Goal: Information Seeking & Learning: Learn about a topic

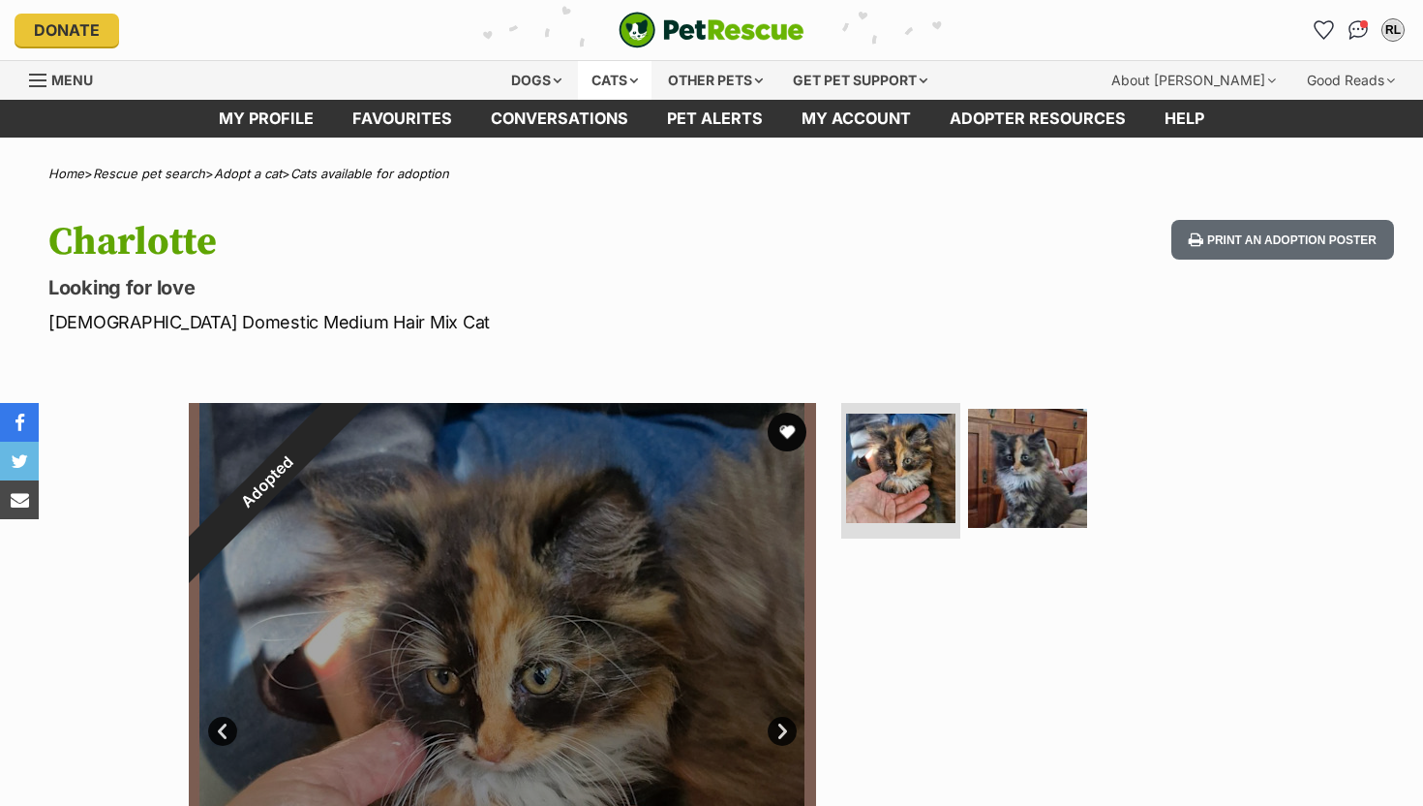
click at [607, 86] on div "Cats" at bounding box center [615, 80] width 74 height 39
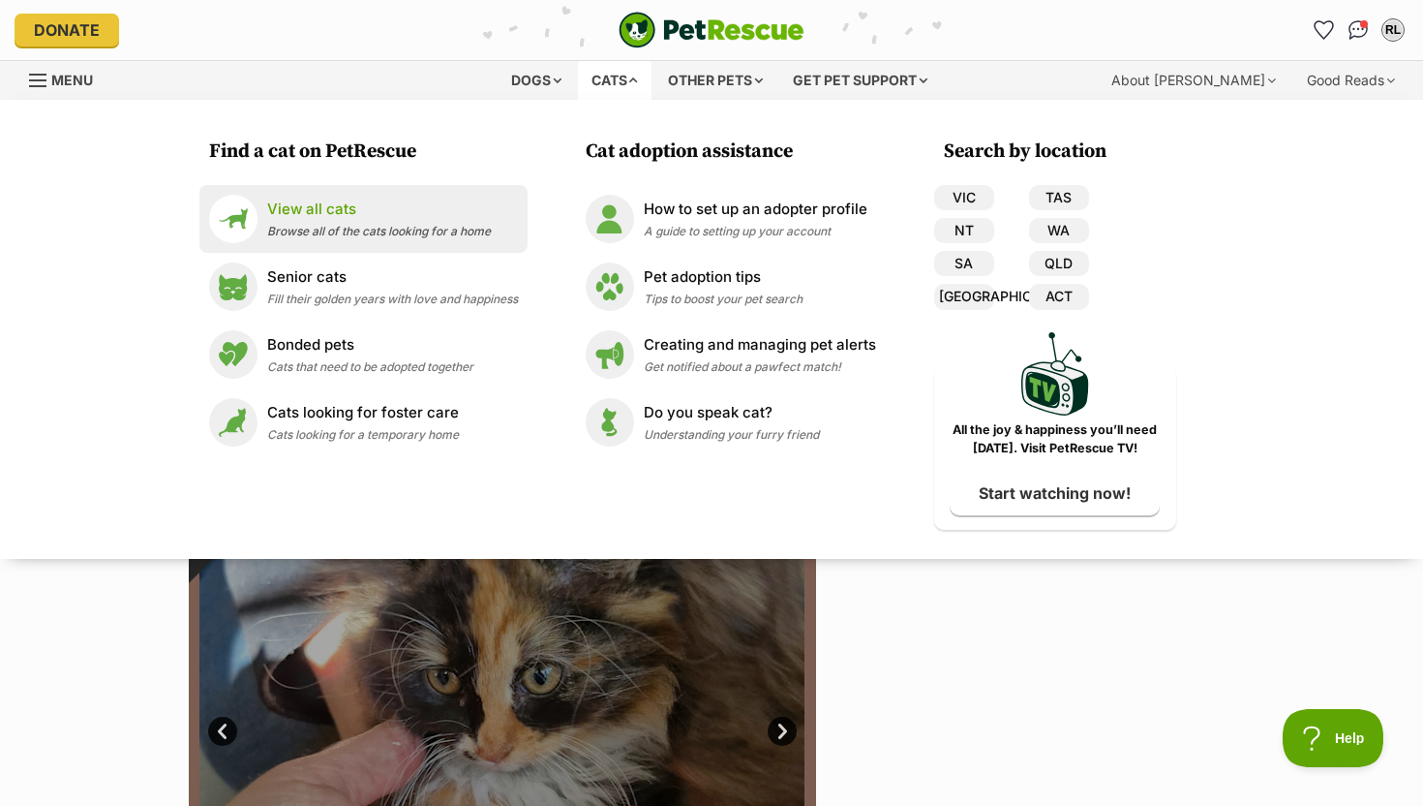
click at [297, 236] on span "Browse all of the cats looking for a home" at bounding box center [379, 231] width 224 height 15
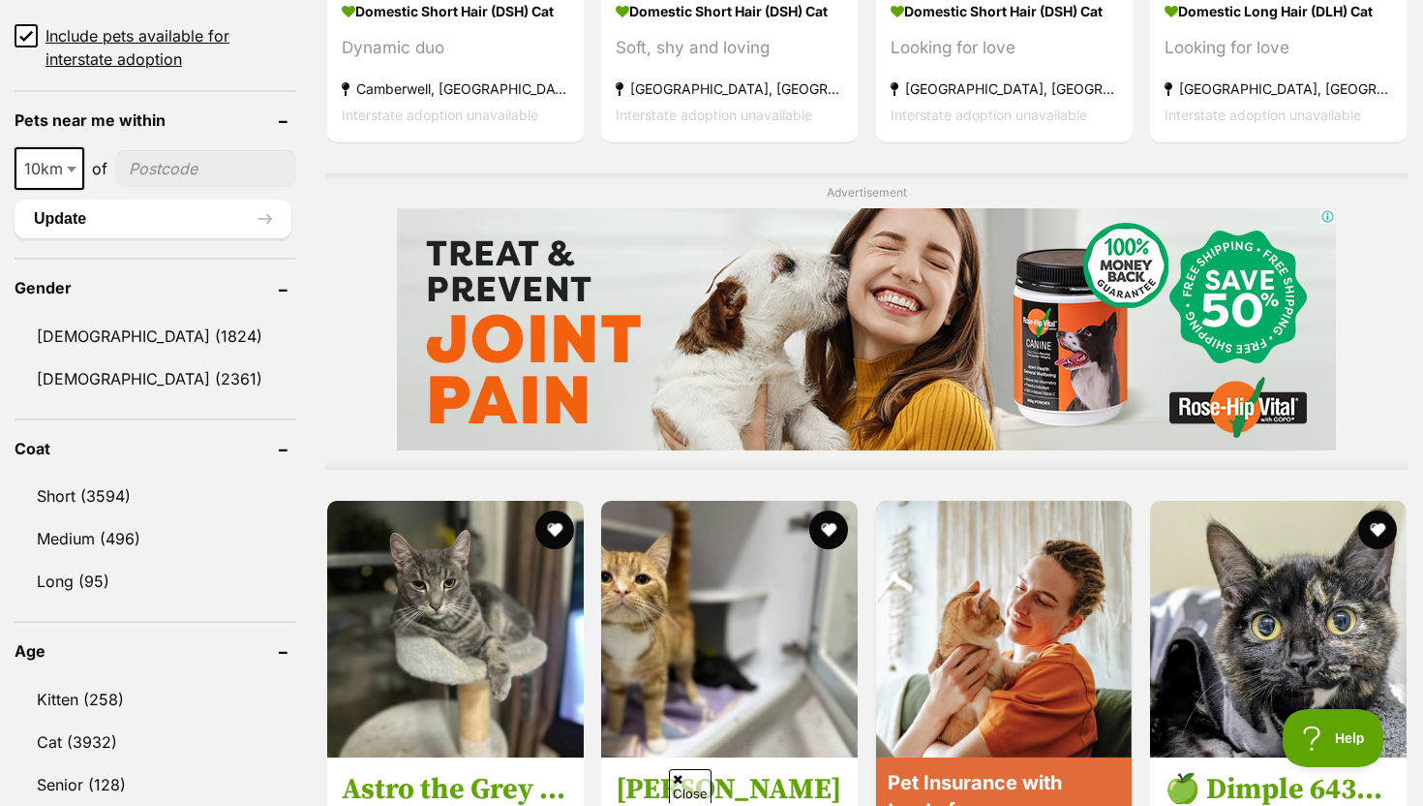
scroll to position [1423, 0]
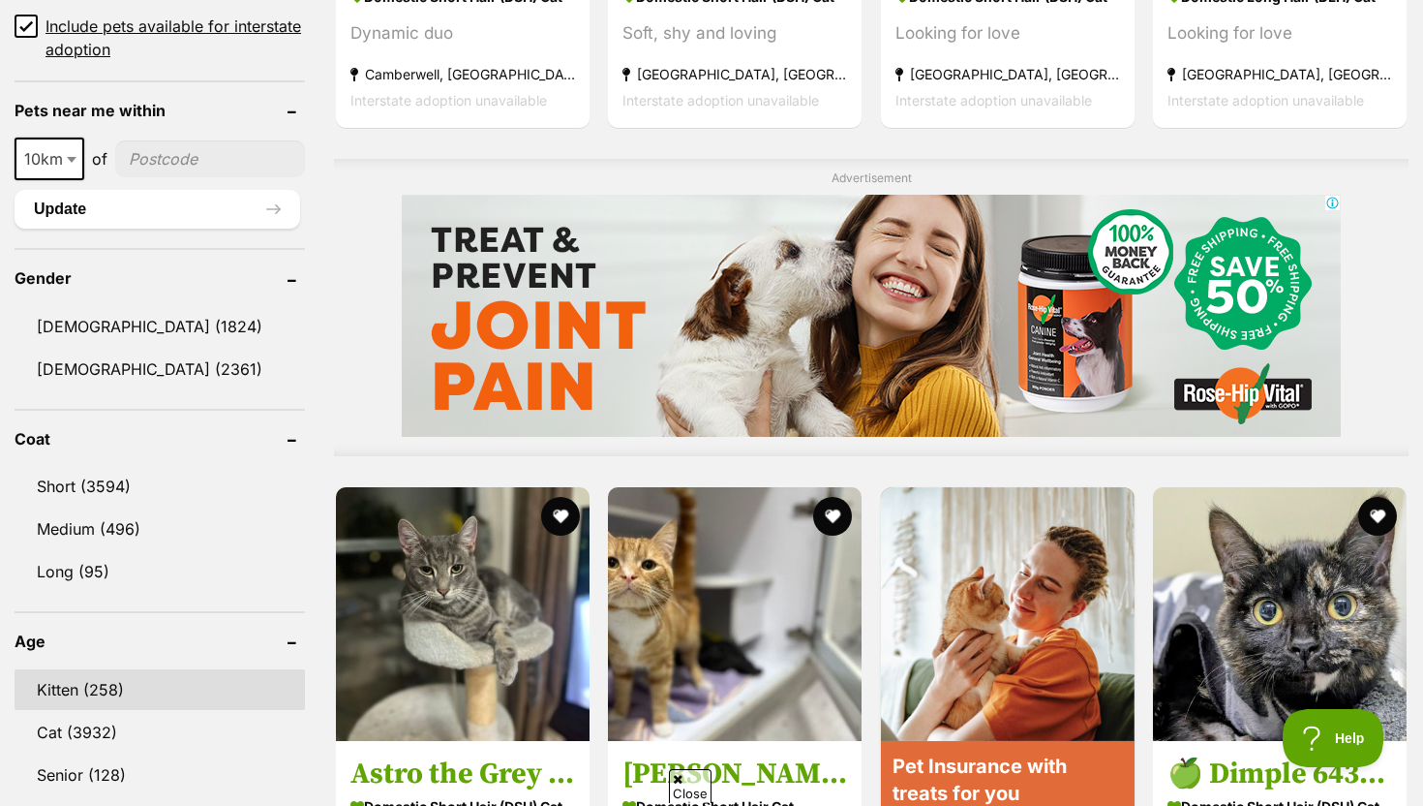
click at [90, 673] on link "Kitten (258)" at bounding box center [160, 689] width 290 height 41
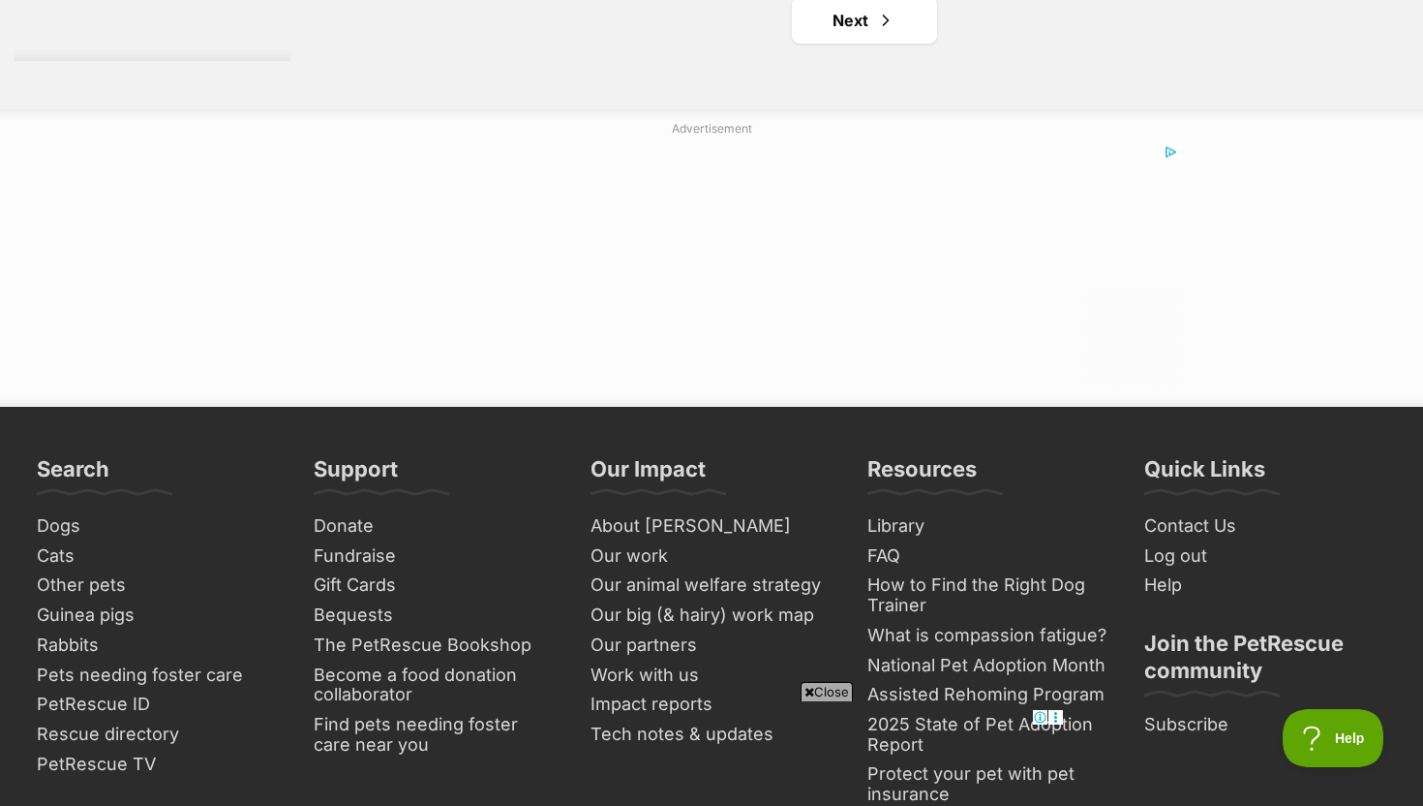
scroll to position [3766, 0]
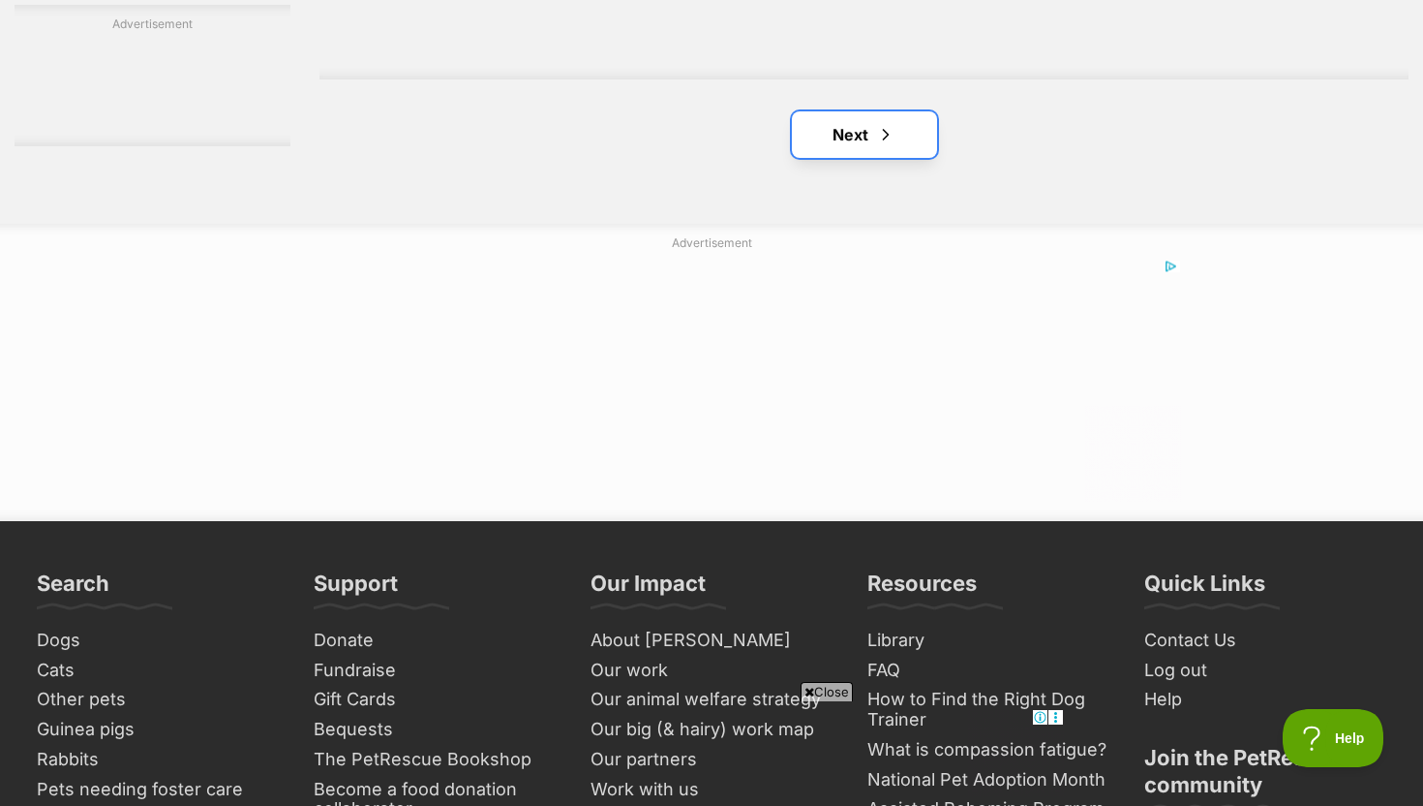
click at [831, 146] on link "Next" at bounding box center [864, 134] width 145 height 46
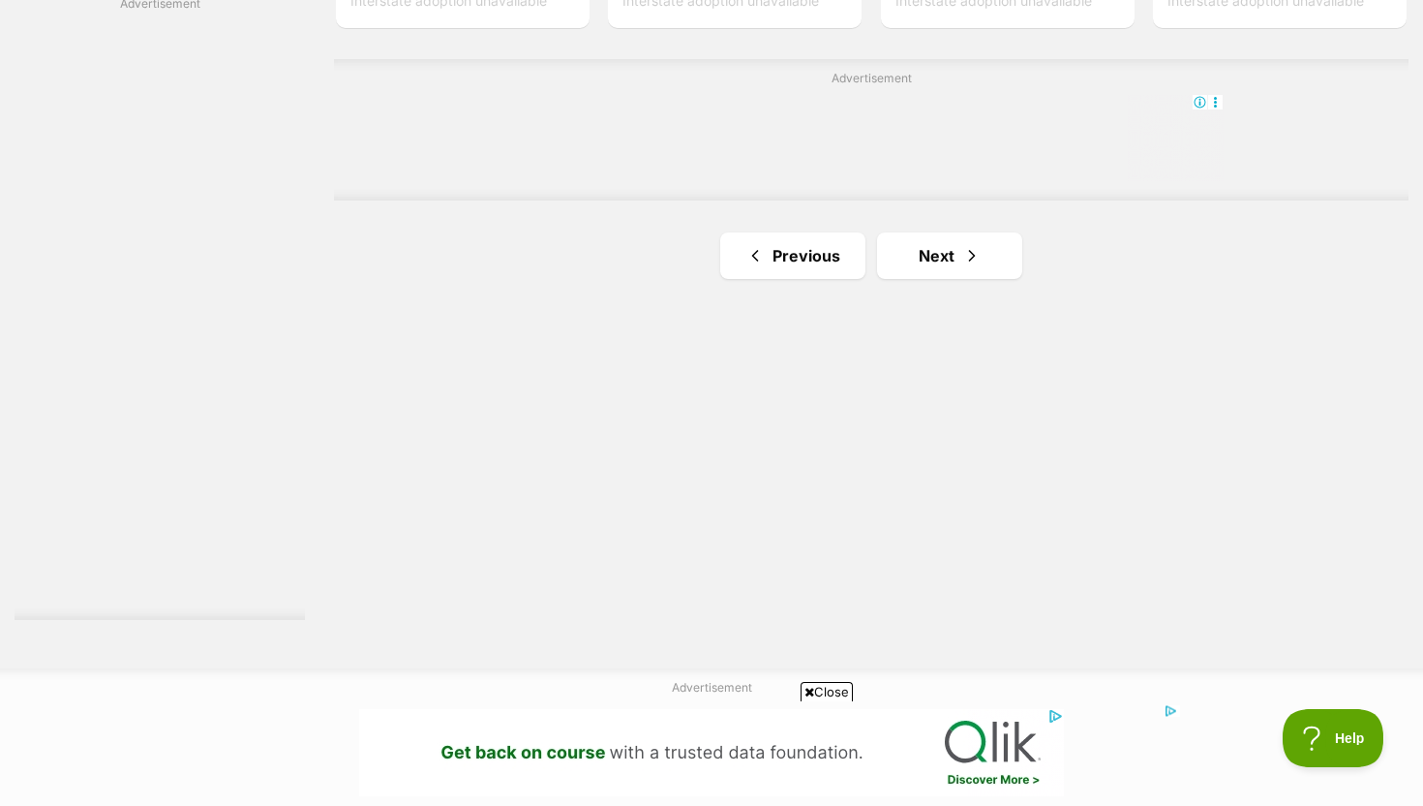
scroll to position [3473, 0]
click at [988, 249] on link "Next" at bounding box center [949, 253] width 145 height 46
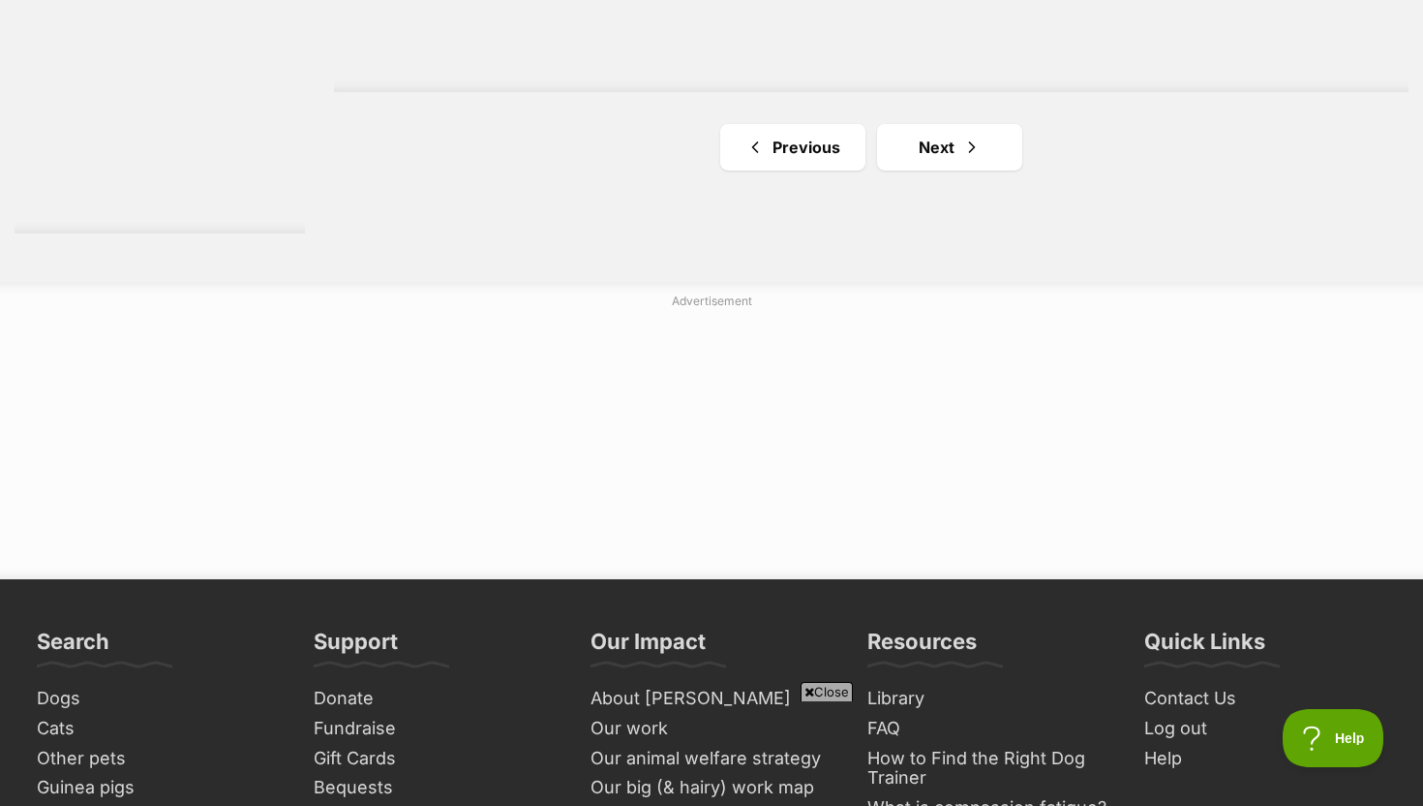
scroll to position [3788, 0]
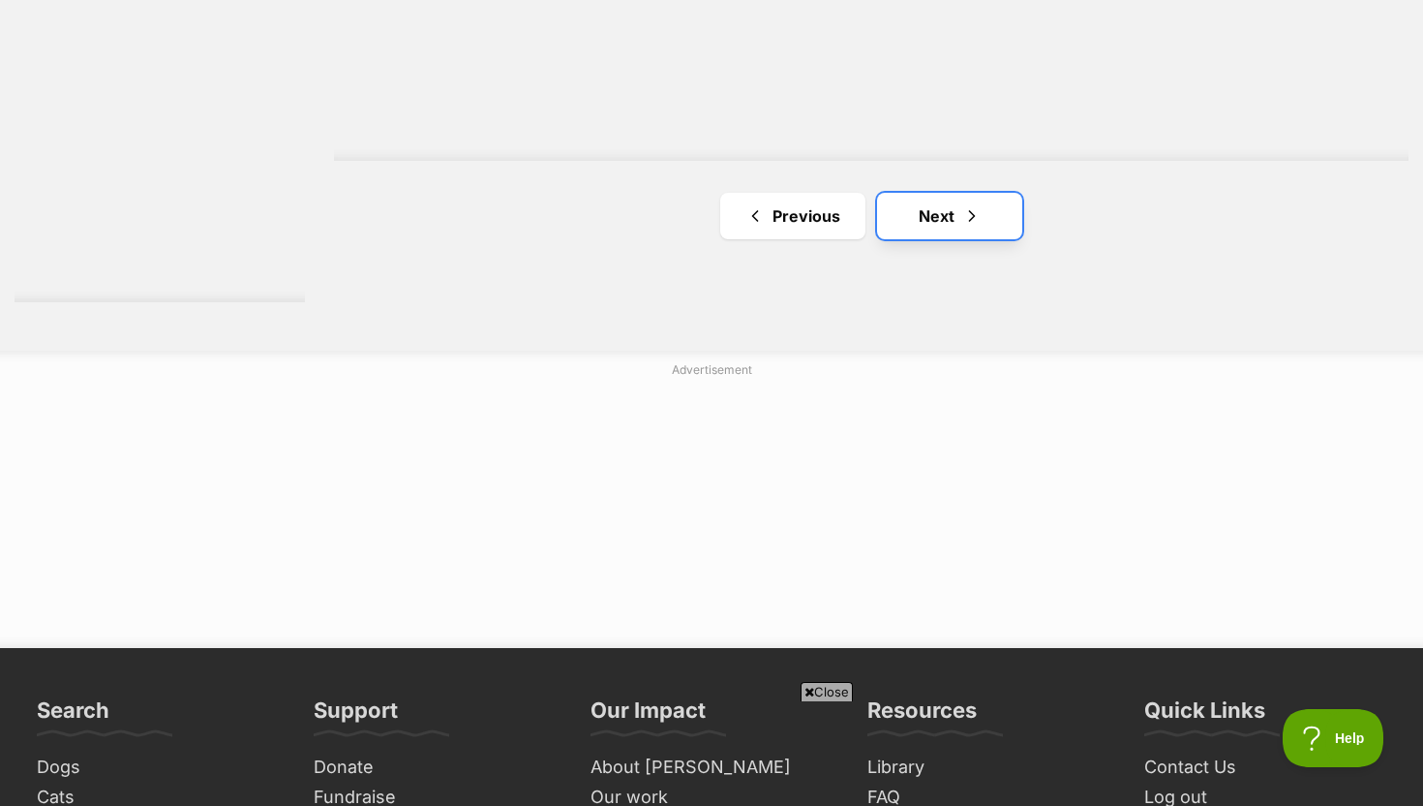
click at [974, 198] on link "Next" at bounding box center [949, 216] width 145 height 46
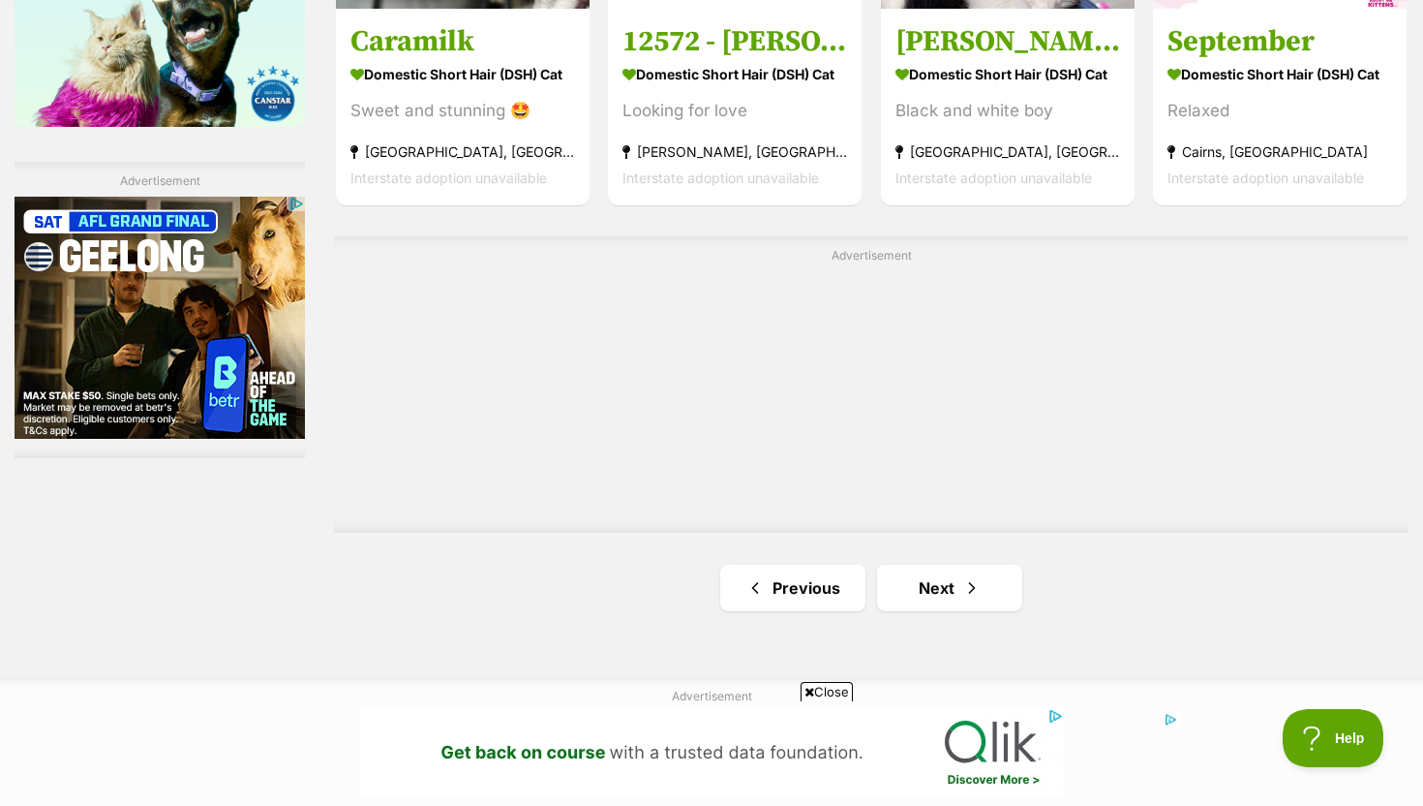
scroll to position [3296, 0]
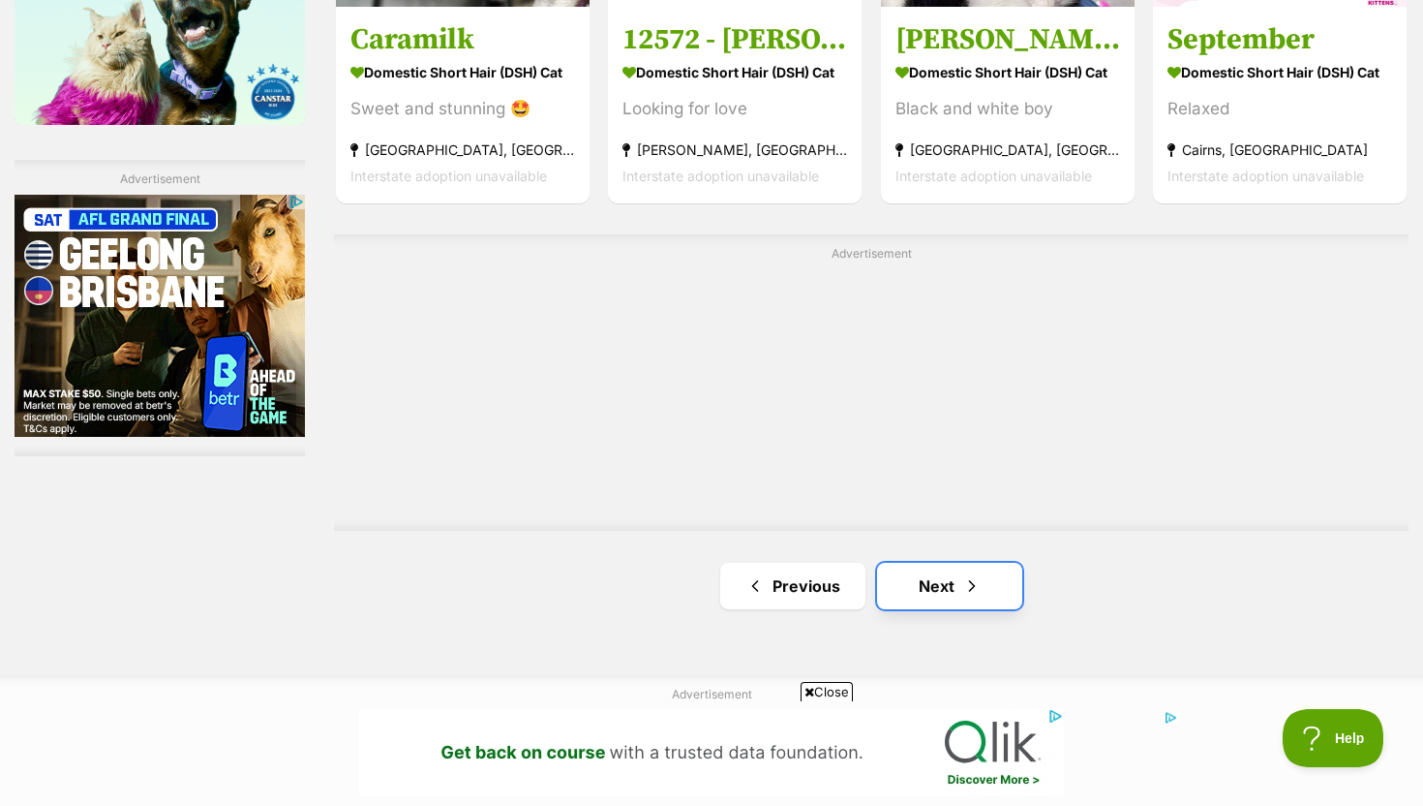
click at [993, 577] on link "Next" at bounding box center [949, 586] width 145 height 46
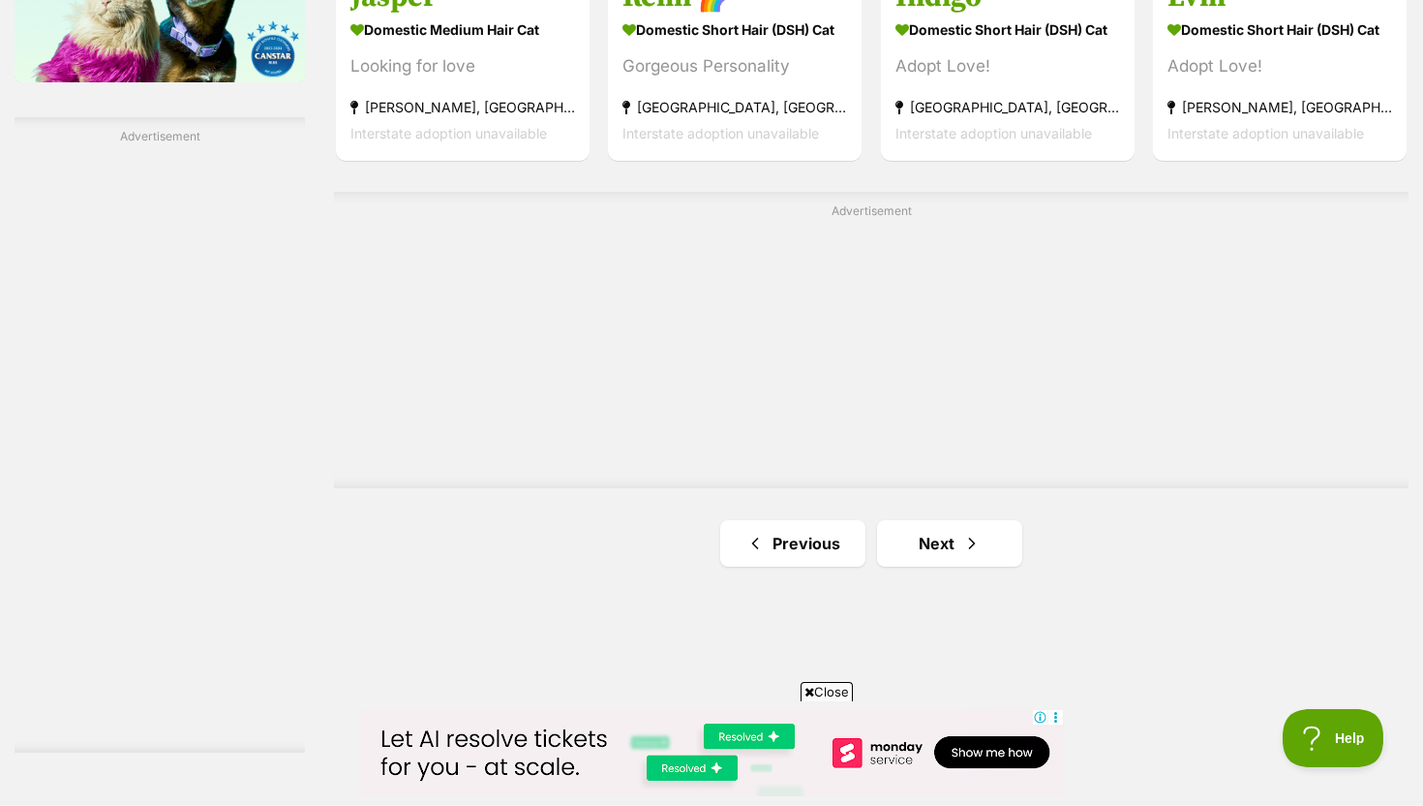
scroll to position [3392, 0]
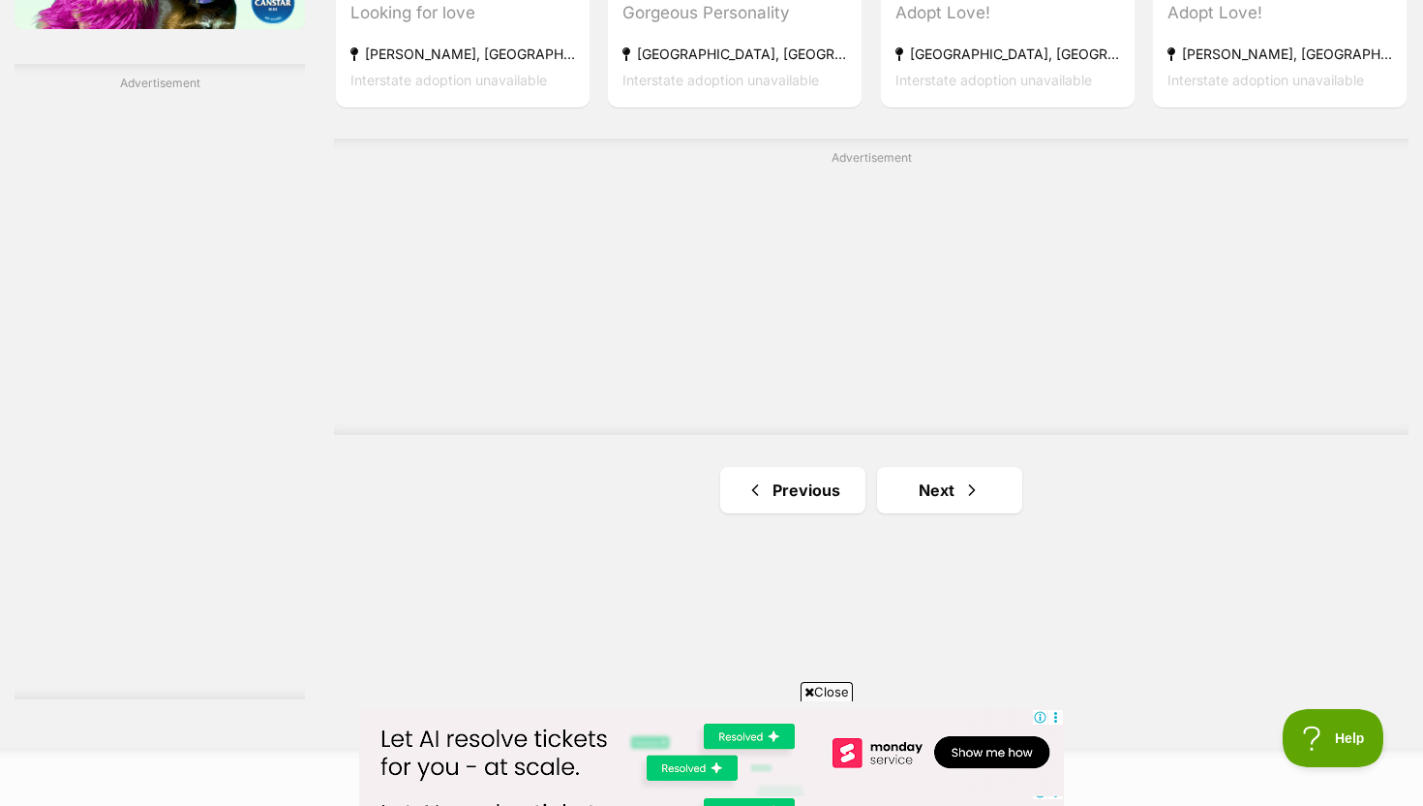
click at [945, 472] on li "Next" at bounding box center [949, 490] width 145 height 46
click at [945, 484] on link "Next" at bounding box center [949, 490] width 145 height 46
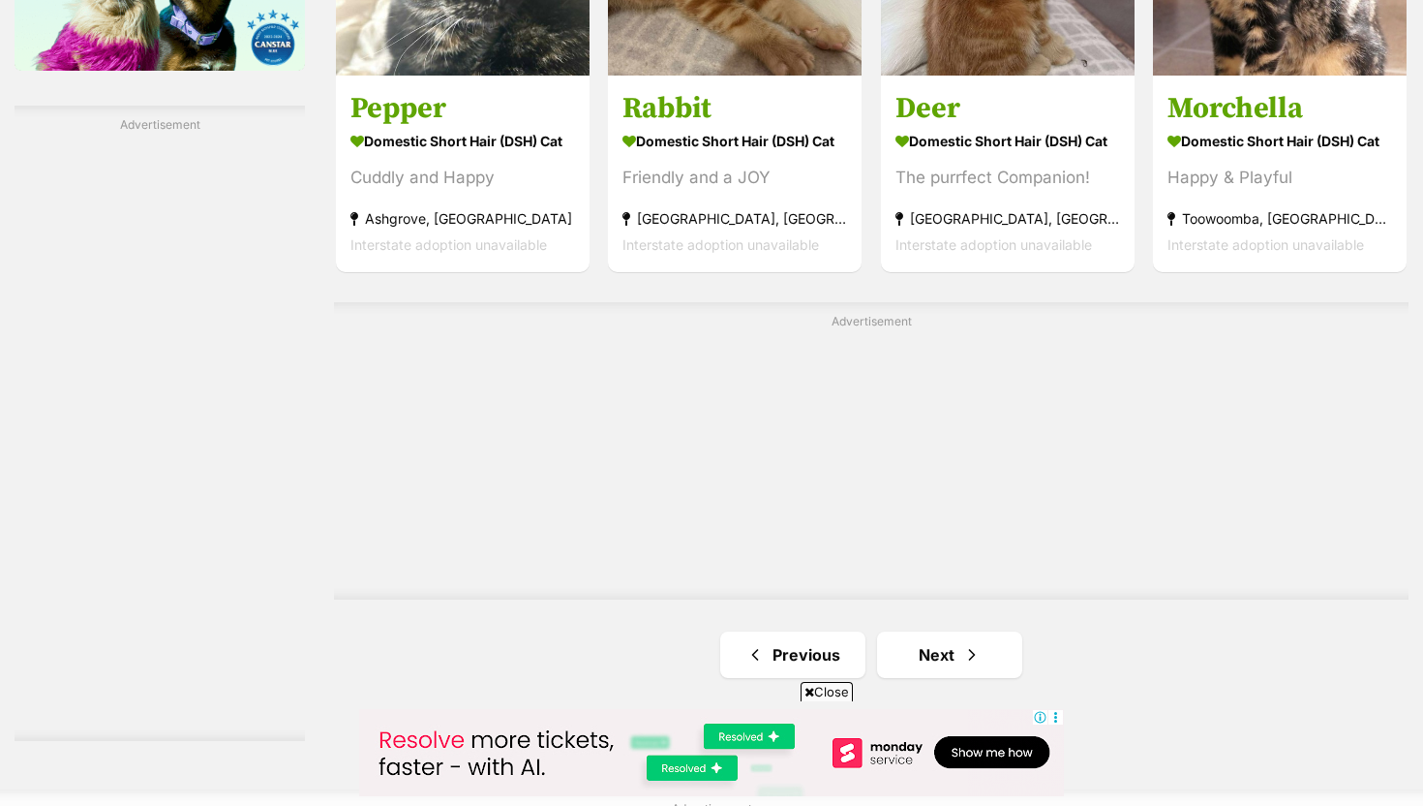
scroll to position [3375, 0]
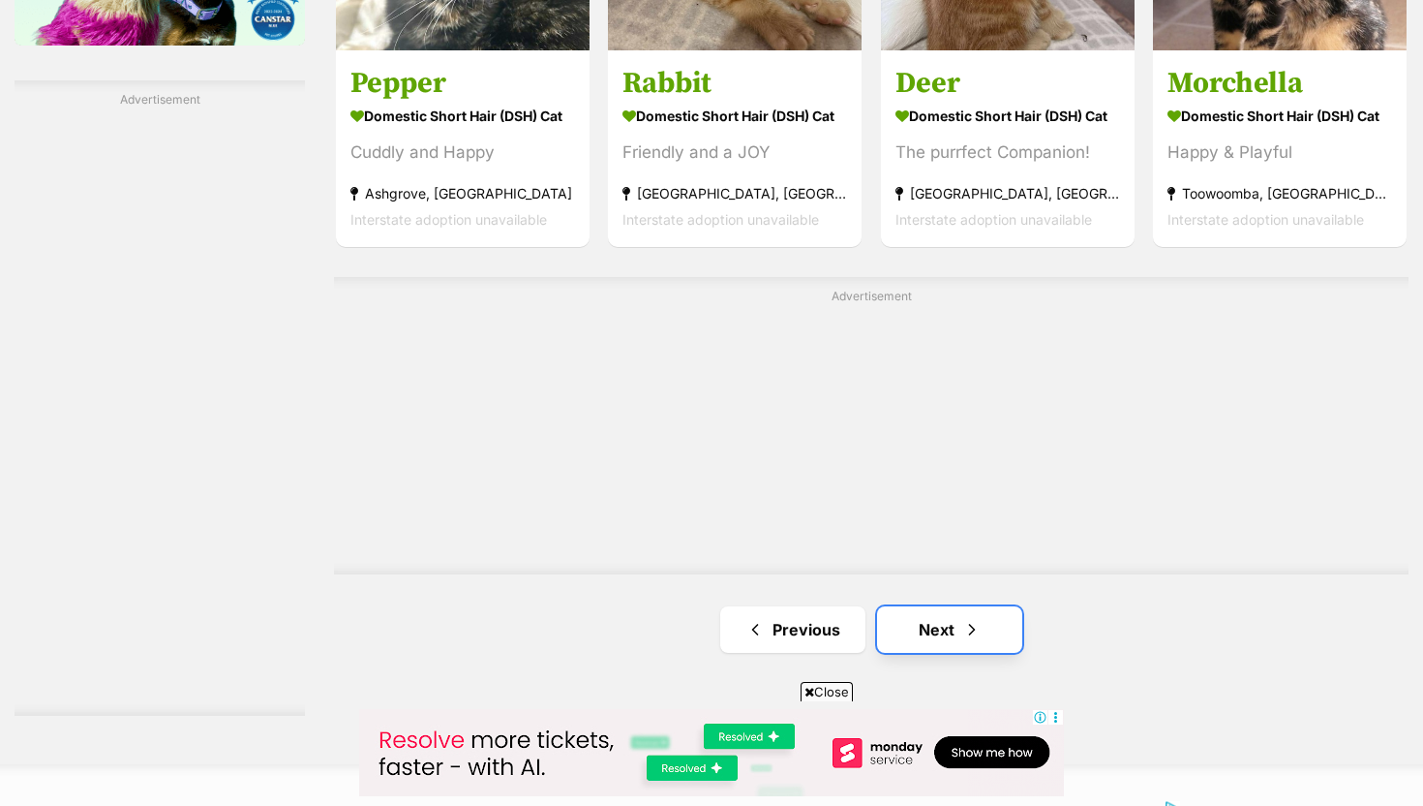
click at [975, 625] on span "Next page" at bounding box center [971, 629] width 19 height 23
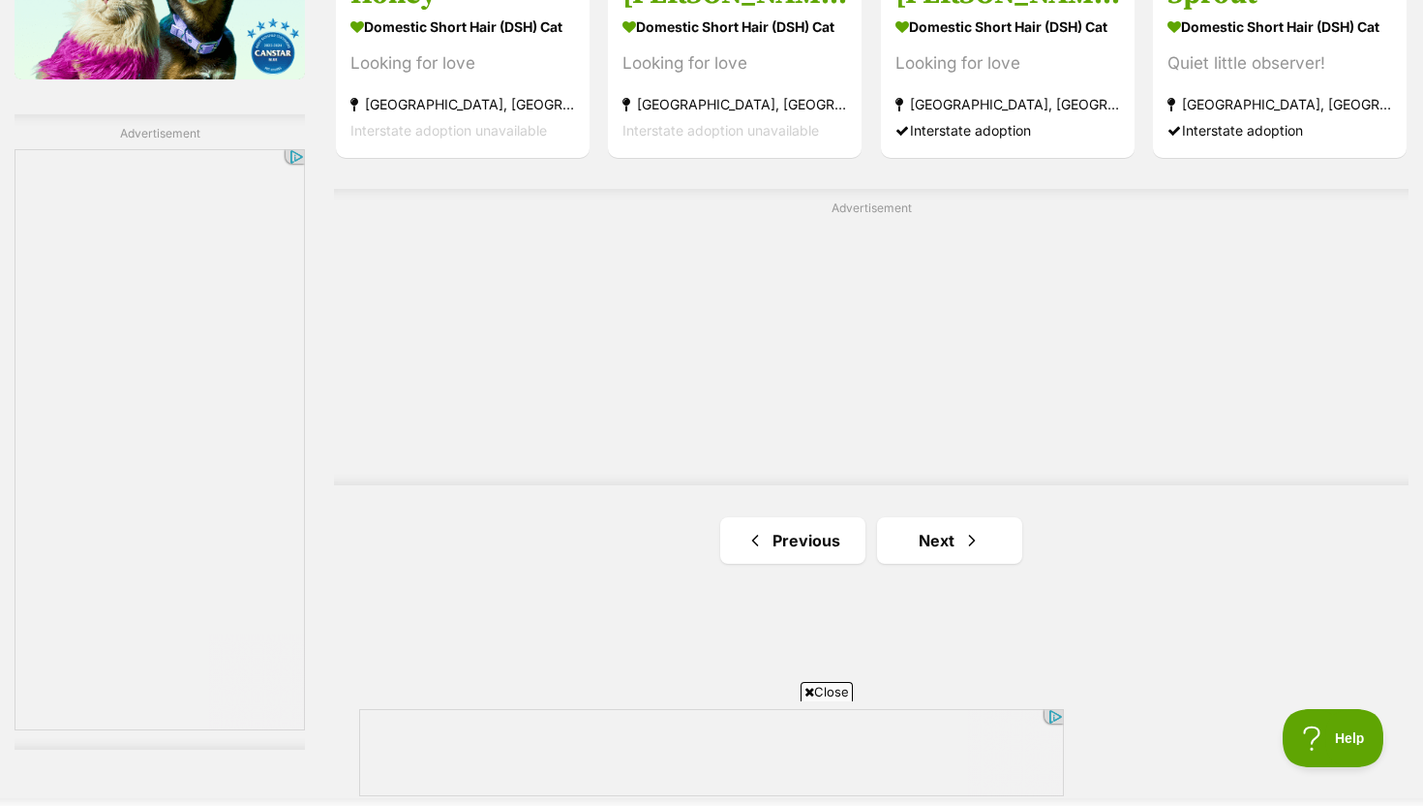
scroll to position [3377, 0]
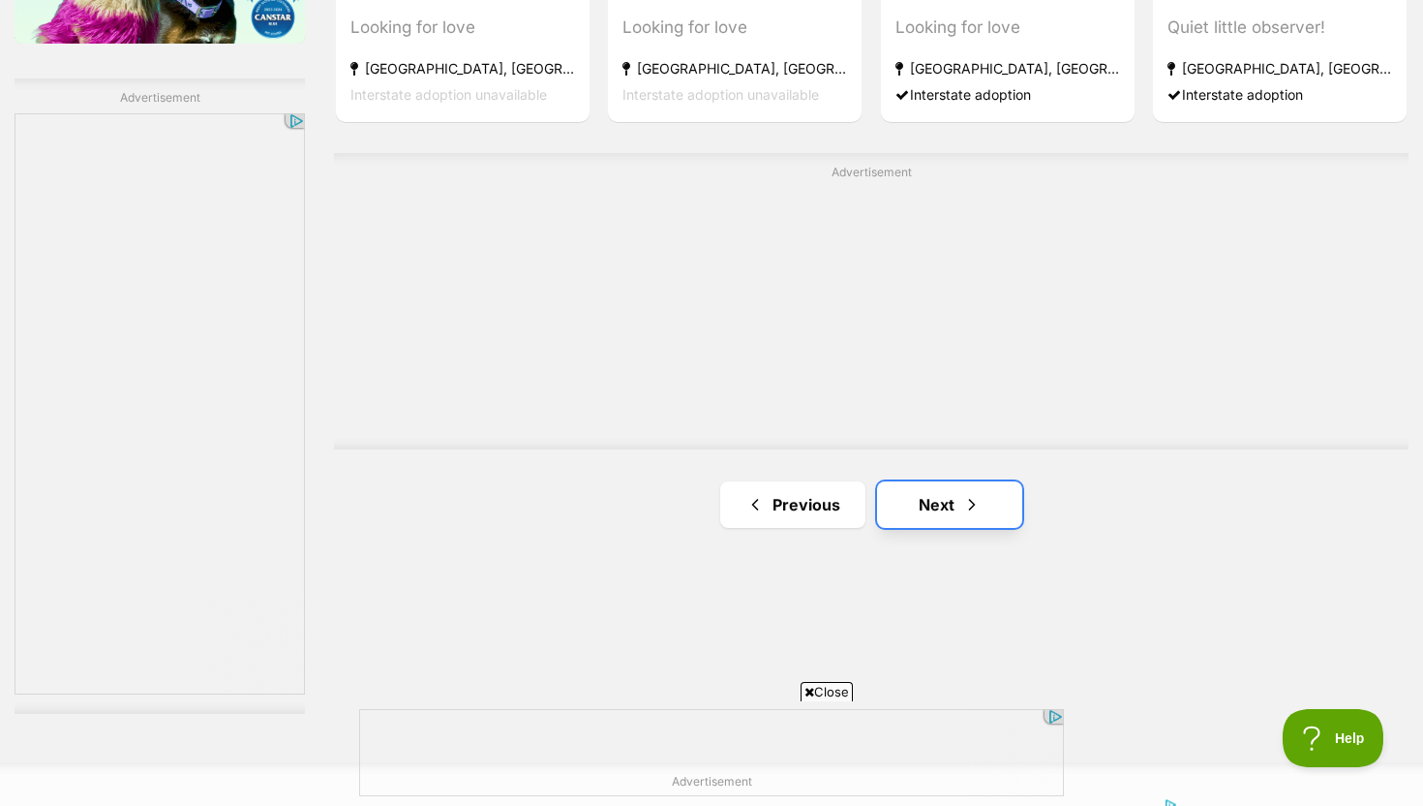
click at [1006, 503] on link "Next" at bounding box center [949, 504] width 145 height 46
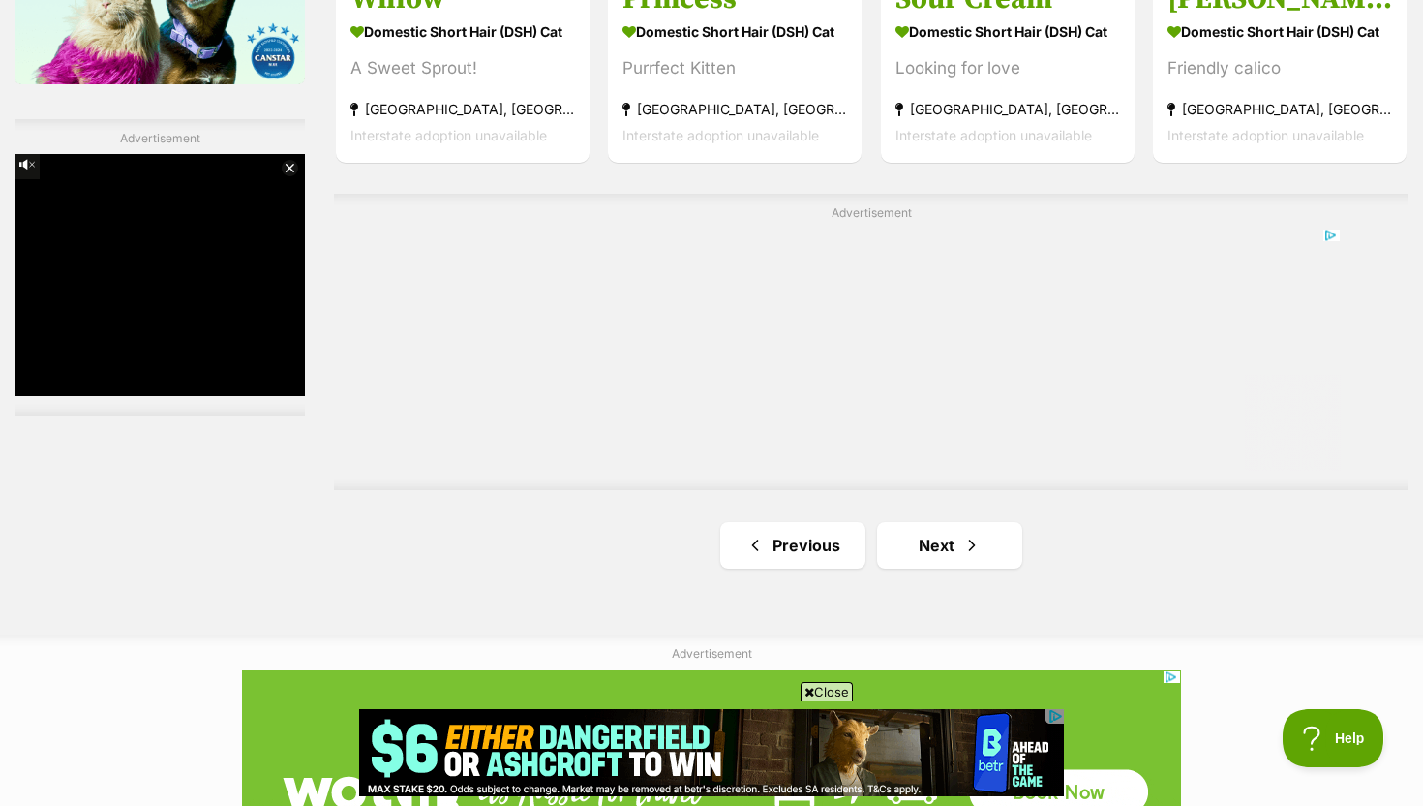
scroll to position [3363, 0]
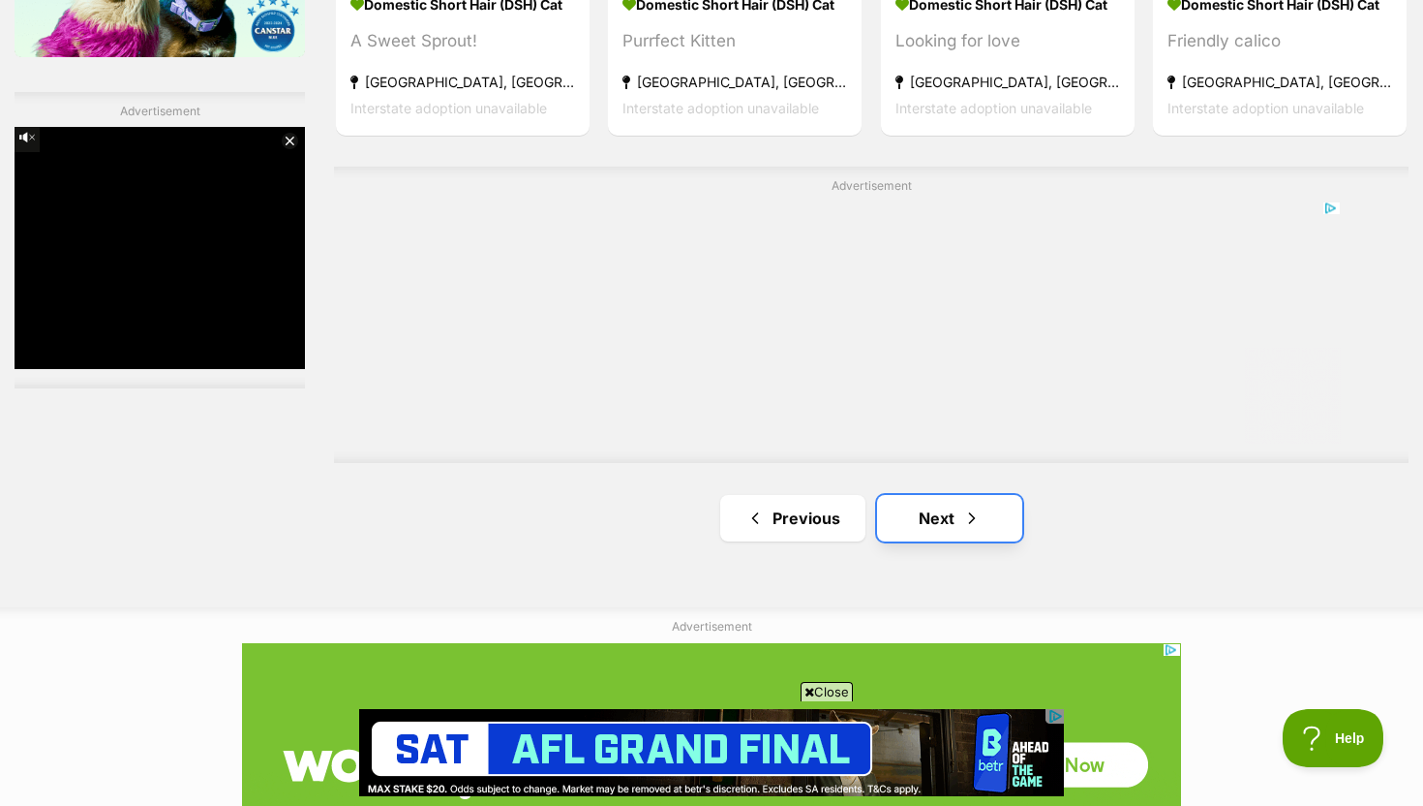
click at [972, 527] on span "Next page" at bounding box center [971, 517] width 19 height 23
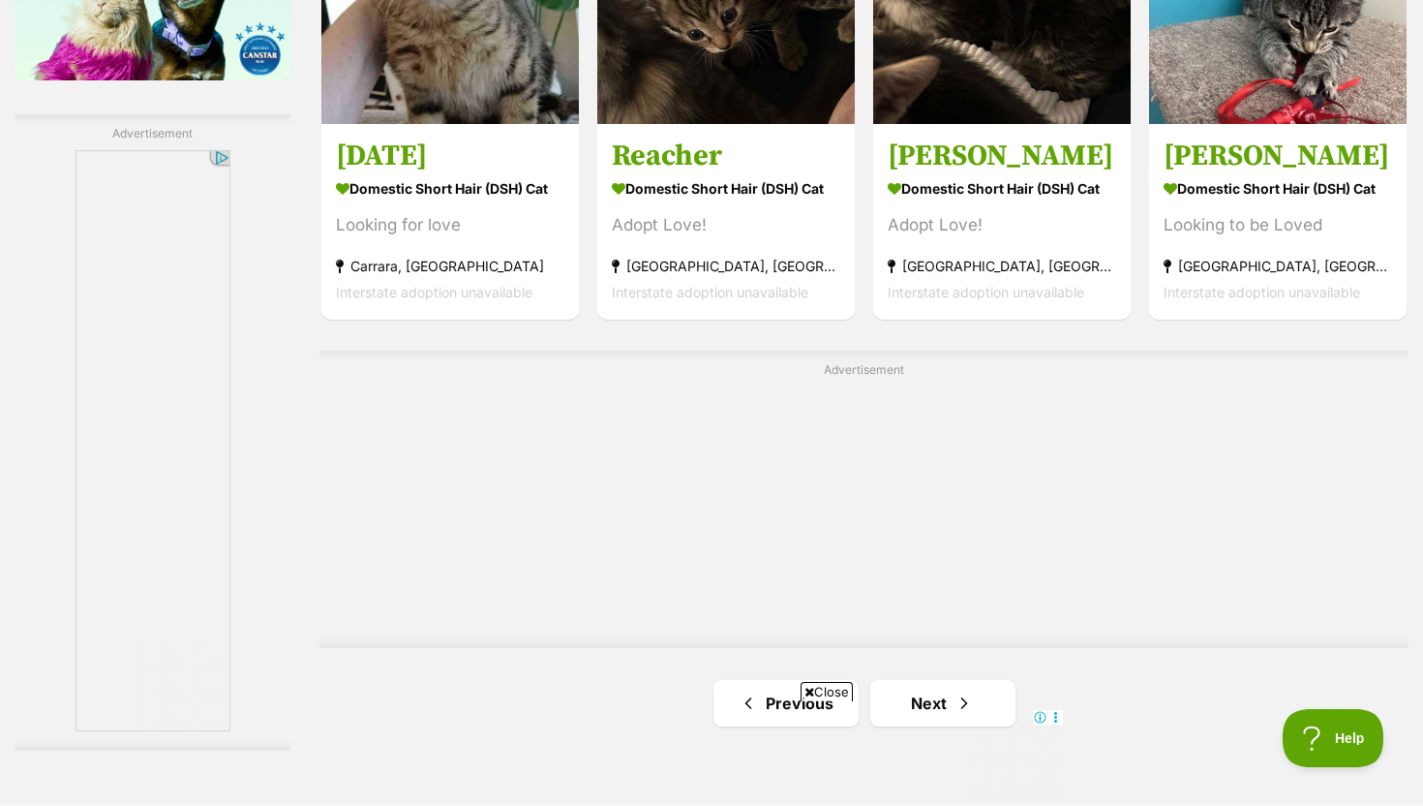
scroll to position [3327, 0]
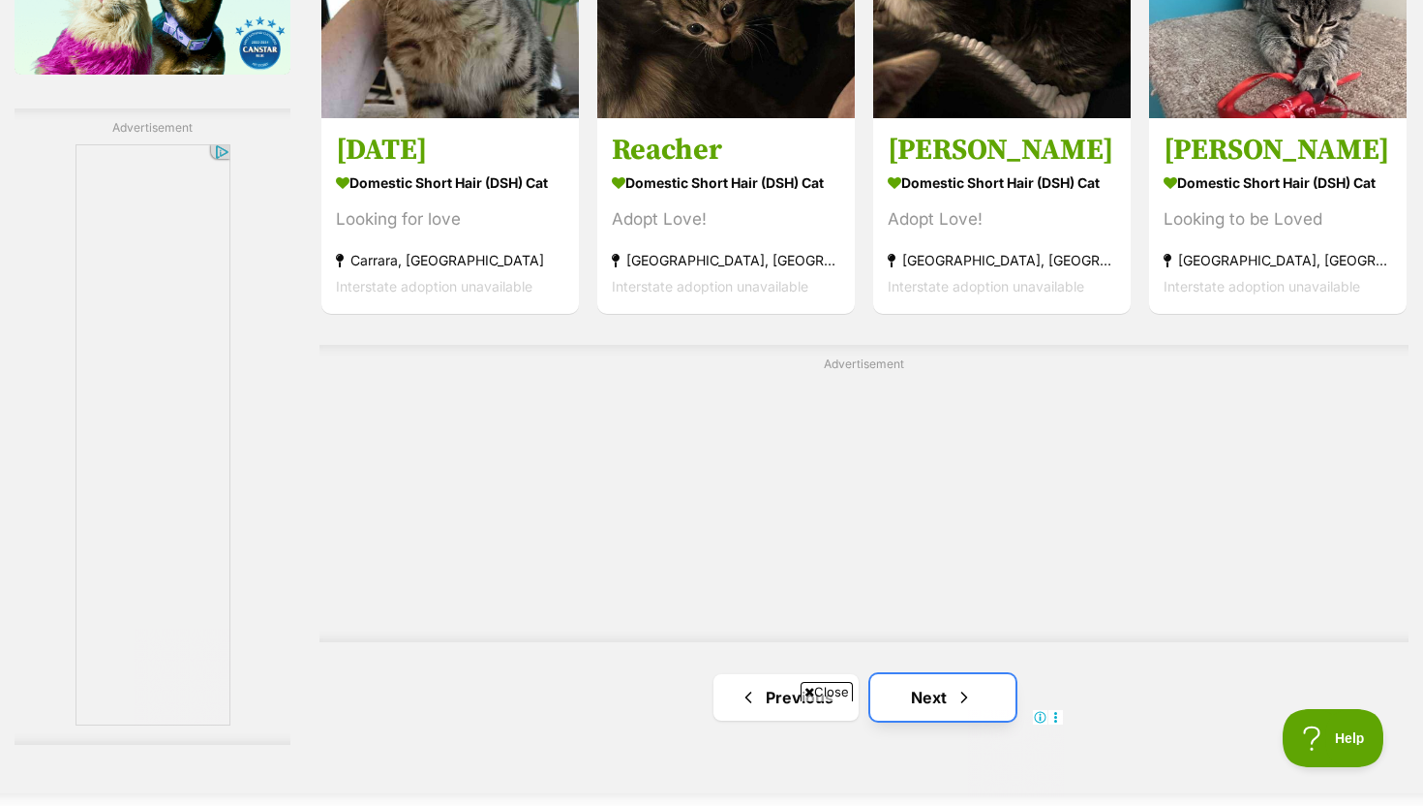
click at [953, 686] on link "Next" at bounding box center [942, 697] width 145 height 46
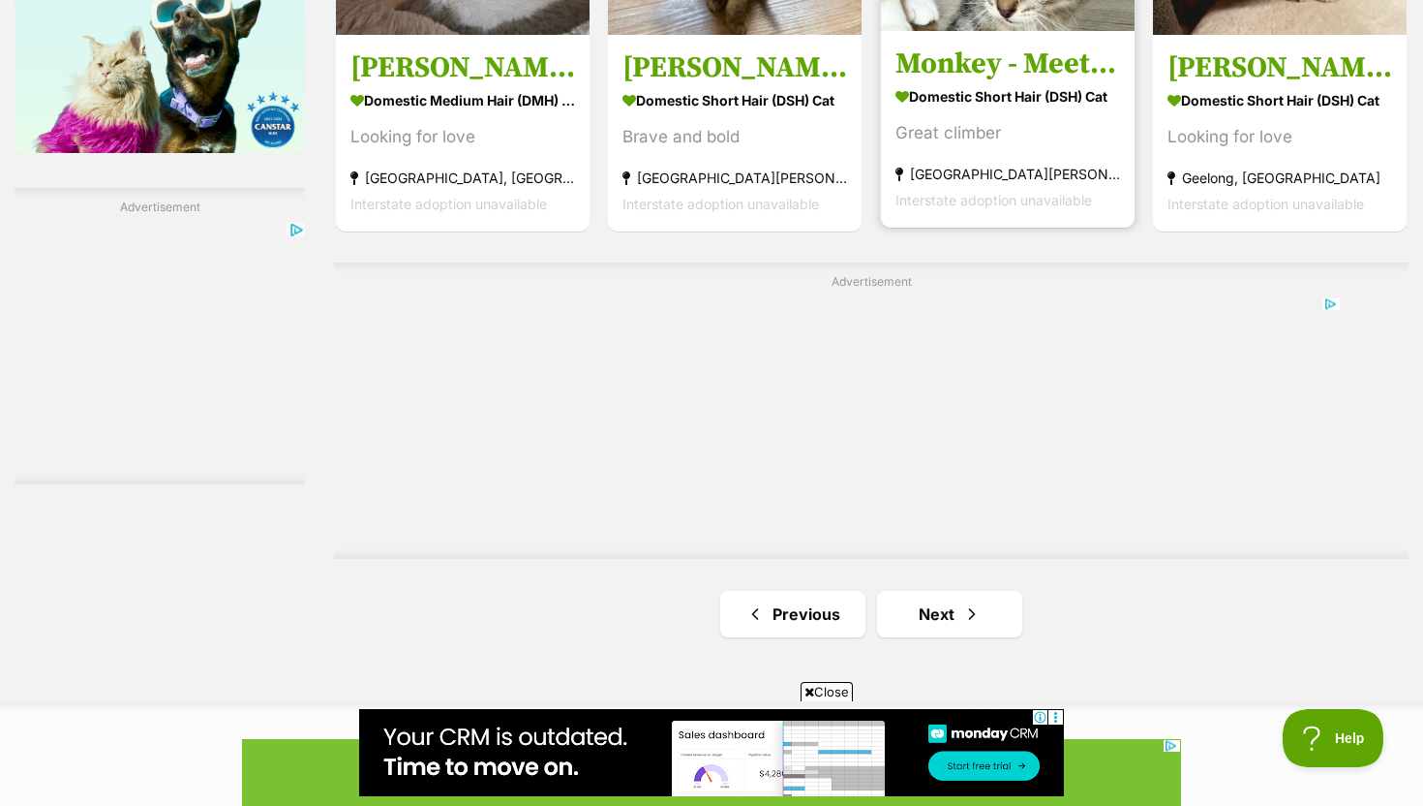
scroll to position [3272, 0]
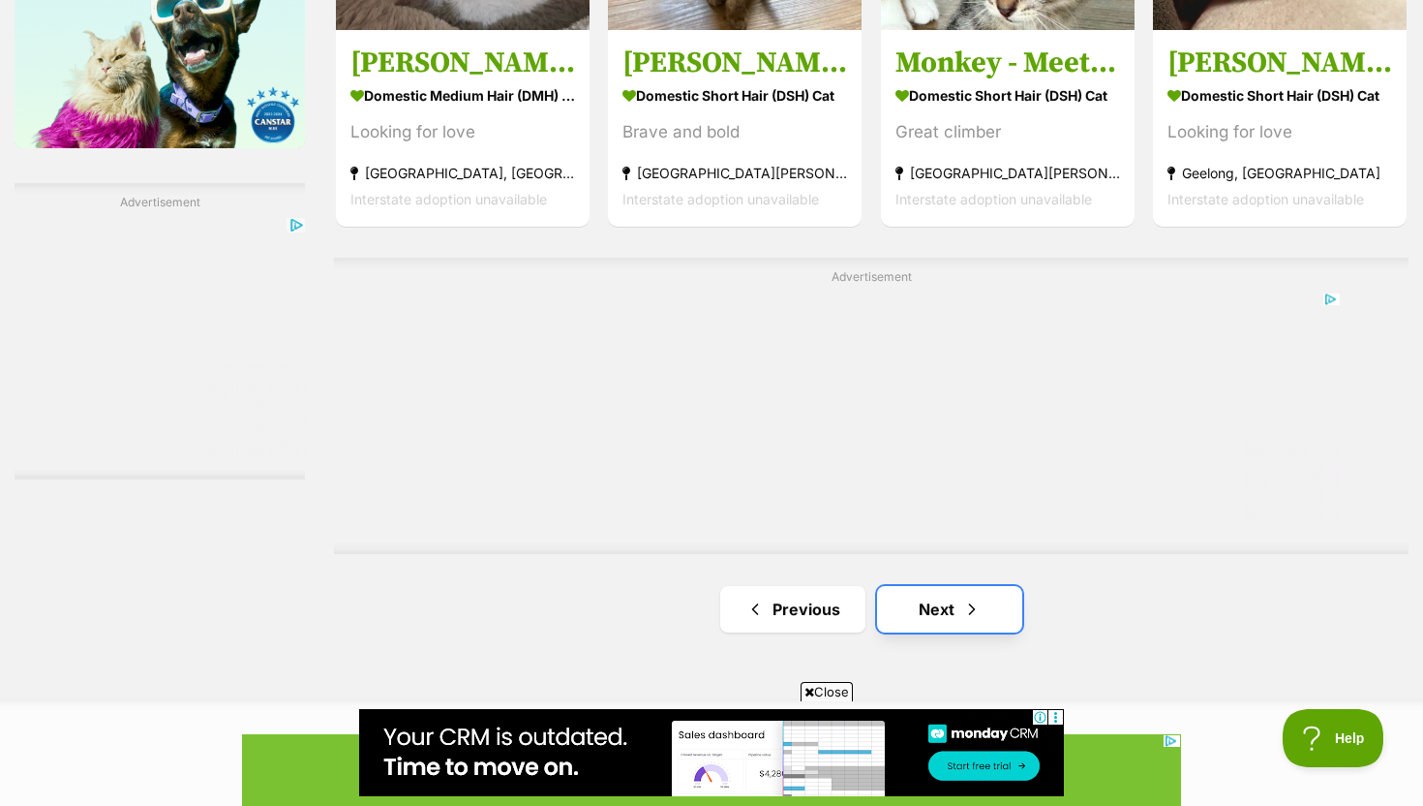
click at [945, 607] on link "Next" at bounding box center [949, 609] width 145 height 46
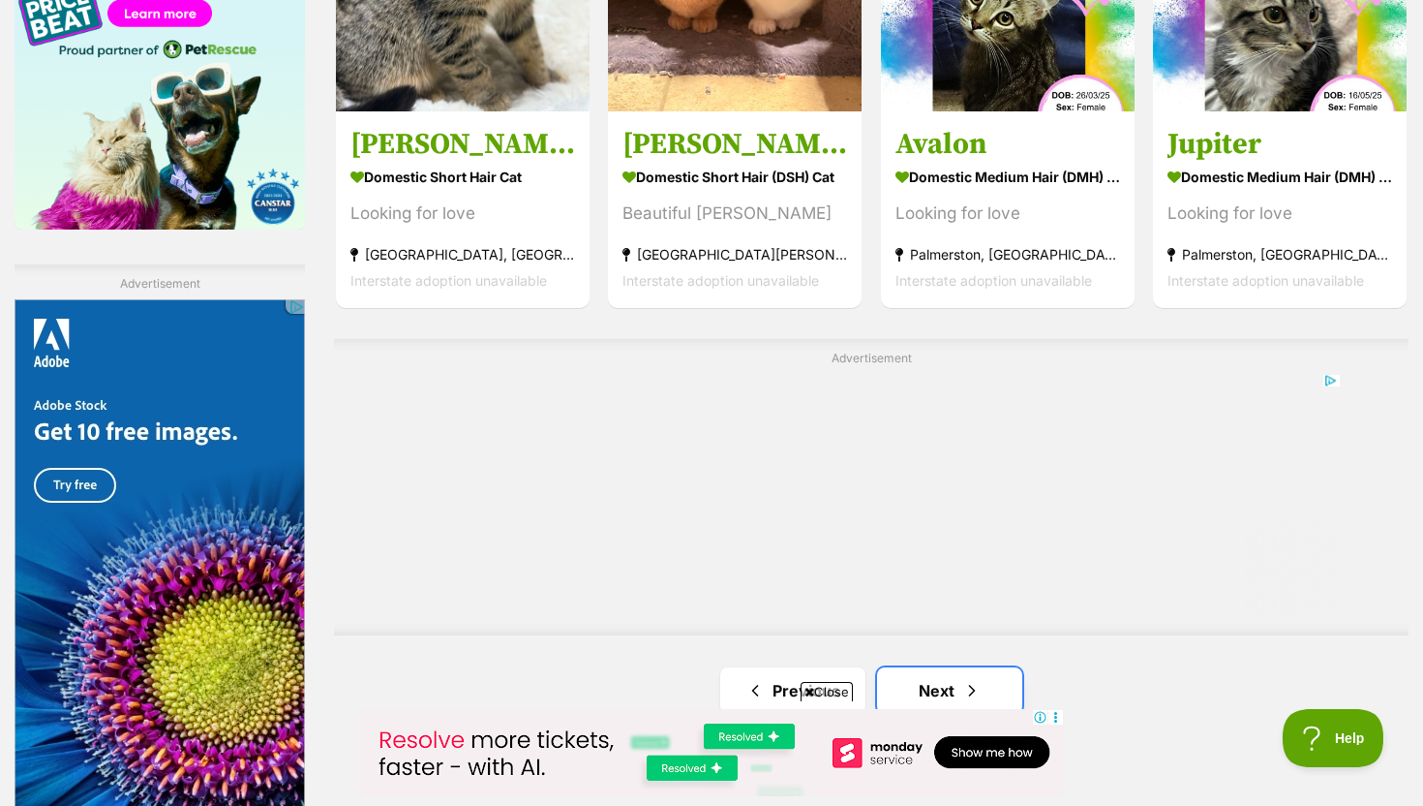
click at [962, 680] on span "Next page" at bounding box center [971, 690] width 19 height 23
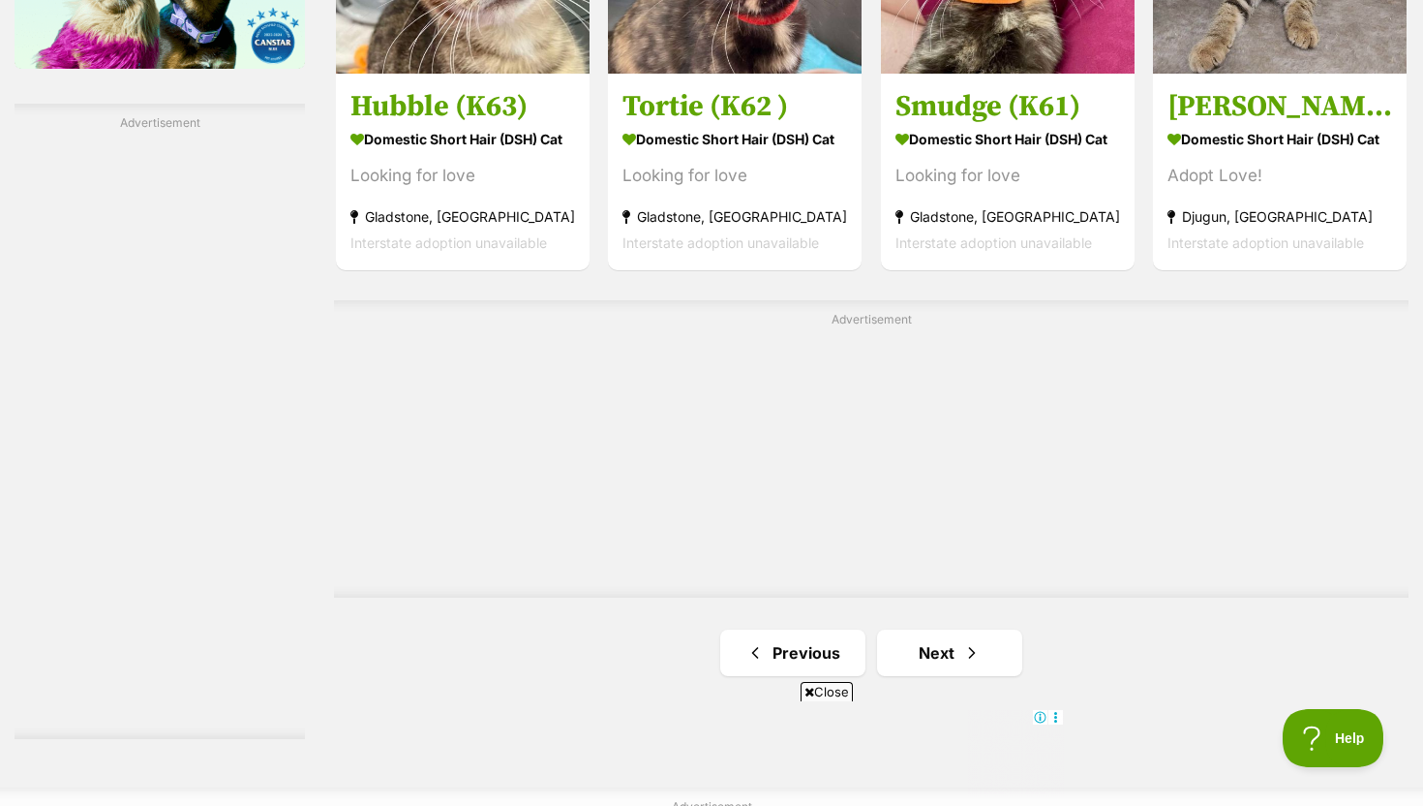
scroll to position [3429, 0]
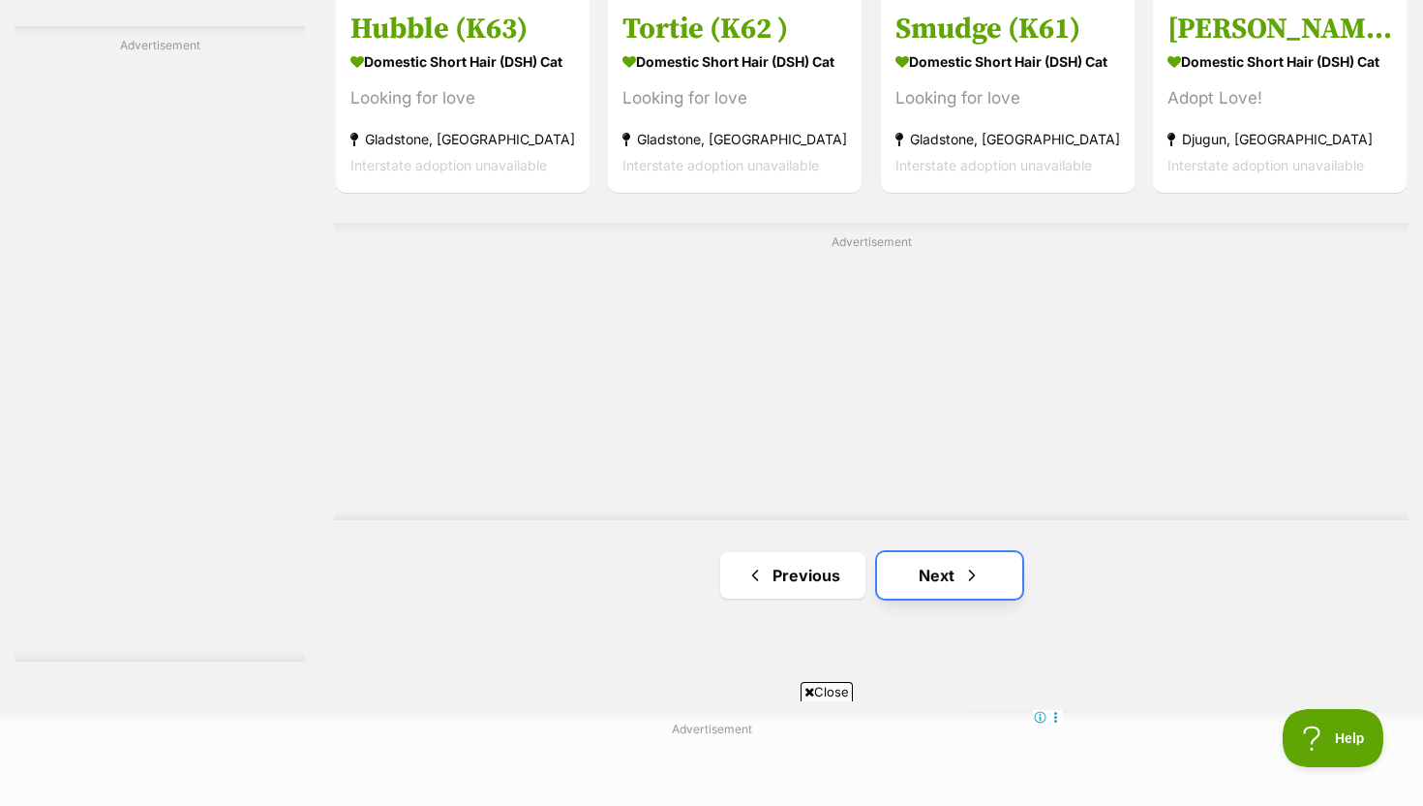
click at [1000, 562] on link "Next" at bounding box center [949, 575] width 145 height 46
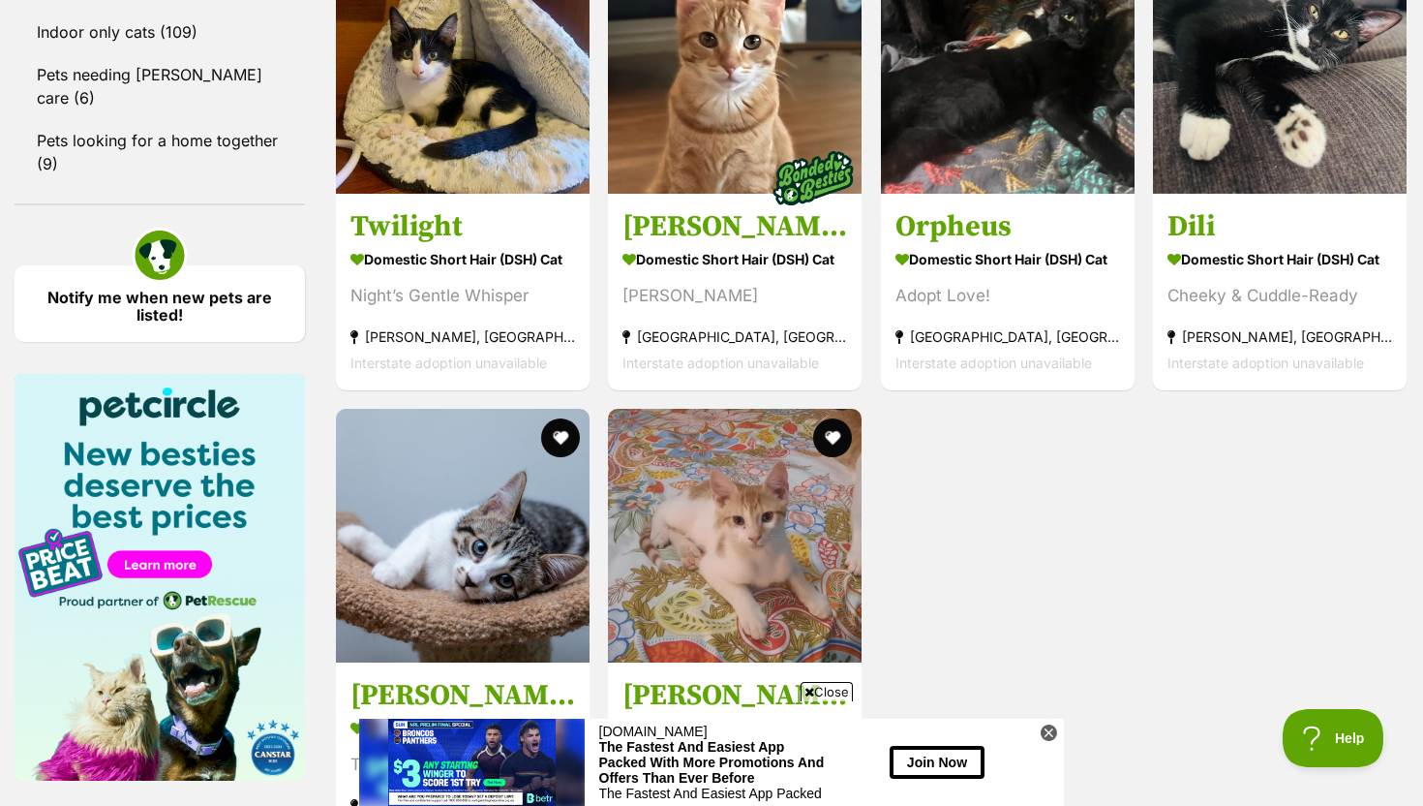
scroll to position [3165, 0]
